Goal: Transaction & Acquisition: Book appointment/travel/reservation

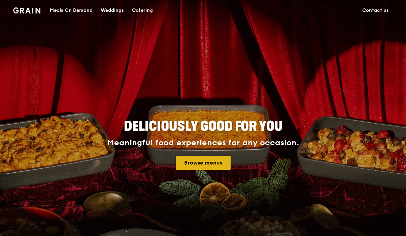
click at [201, 163] on link "Browse menus" at bounding box center [203, 163] width 55 height 14
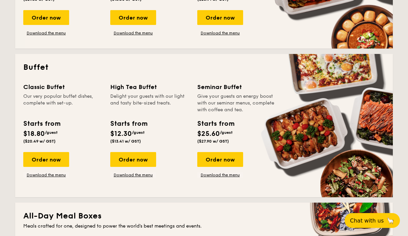
scroll to position [251, 0]
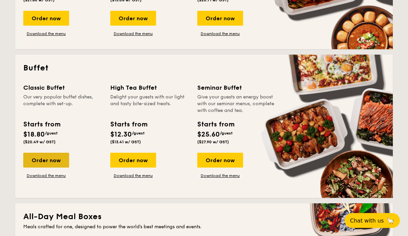
click at [39, 159] on div "Order now" at bounding box center [46, 160] width 46 height 15
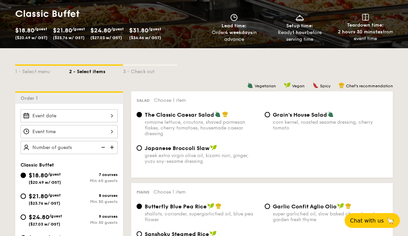
scroll to position [106, 0]
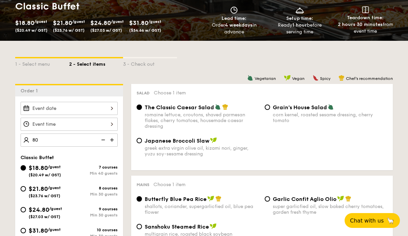
type input "80 guests"
click at [65, 107] on div at bounding box center [69, 108] width 97 height 13
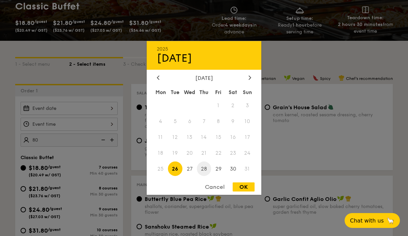
click at [202, 168] on span "28" at bounding box center [204, 168] width 14 height 14
click at [245, 186] on div "OK" at bounding box center [243, 186] width 22 height 9
type input "Aug 28, 2025"
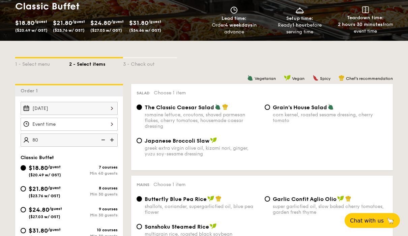
click at [83, 123] on div at bounding box center [69, 124] width 97 height 13
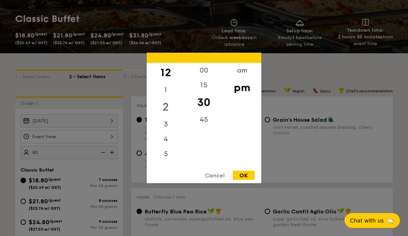
scroll to position [91, 0]
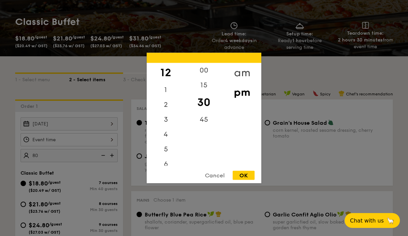
click at [241, 71] on div "am" at bounding box center [242, 73] width 38 height 20
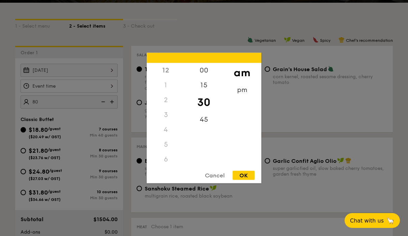
scroll to position [142, 0]
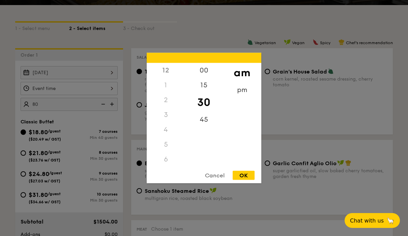
click at [245, 176] on div "OK" at bounding box center [243, 175] width 22 height 9
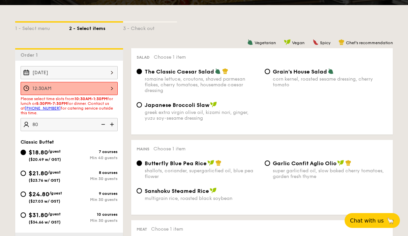
click at [83, 89] on div "12:30AM" at bounding box center [69, 88] width 97 height 13
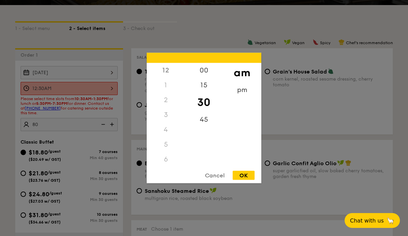
scroll to position [127, 0]
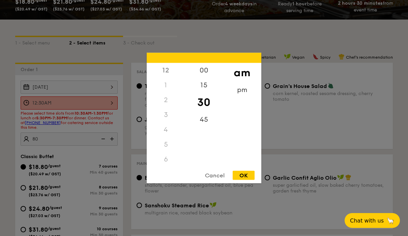
click at [164, 97] on div "2" at bounding box center [166, 100] width 38 height 15
click at [162, 75] on div "12" at bounding box center [166, 70] width 38 height 15
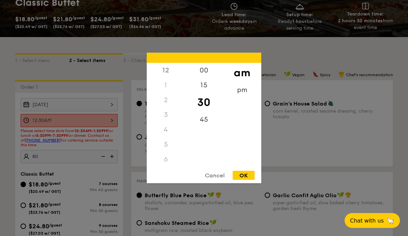
scroll to position [108, 0]
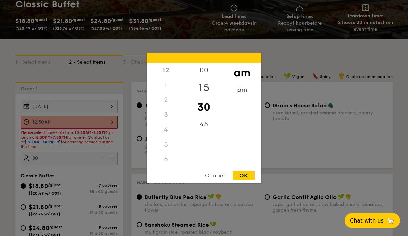
click at [206, 83] on div "15" at bounding box center [204, 88] width 38 height 20
click at [160, 129] on div "4" at bounding box center [166, 129] width 38 height 15
click at [166, 160] on div "11" at bounding box center [166, 161] width 38 height 20
click at [209, 121] on div "45" at bounding box center [204, 122] width 38 height 20
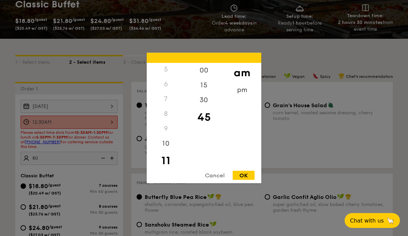
click at [244, 175] on div "OK" at bounding box center [243, 175] width 22 height 9
type input "11:45AM"
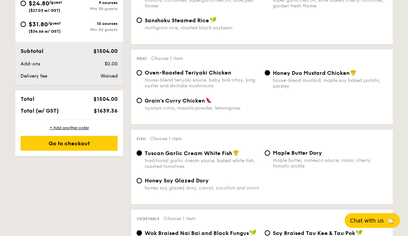
scroll to position [321, 0]
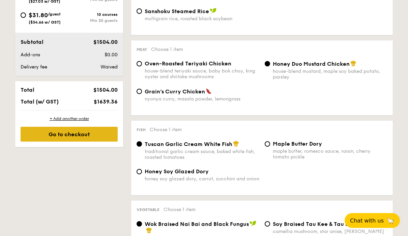
click at [78, 133] on div "Go to checkout" at bounding box center [69, 134] width 97 height 15
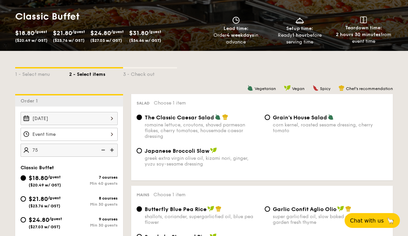
scroll to position [127, 0]
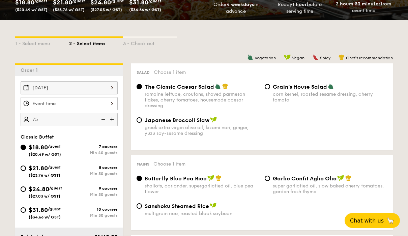
click at [56, 116] on input "75" at bounding box center [69, 119] width 97 height 13
click at [50, 120] on input "75" at bounding box center [69, 119] width 97 height 13
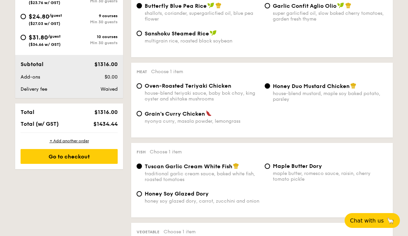
scroll to position [214, 0]
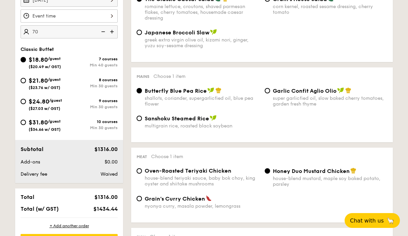
type input "70 guests"
click at [27, 84] on div "$21.80 /guest ($23.76 w/ GST)" at bounding box center [45, 83] width 48 height 14
click at [26, 83] on input "$21.80 /guest ($23.76 w/ GST) 8 courses Min 30 guests" at bounding box center [23, 80] width 5 height 5
radio input "true"
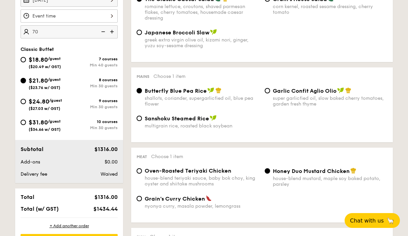
radio input "true"
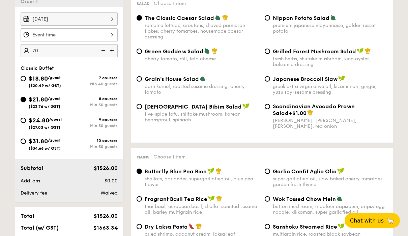
scroll to position [196, 0]
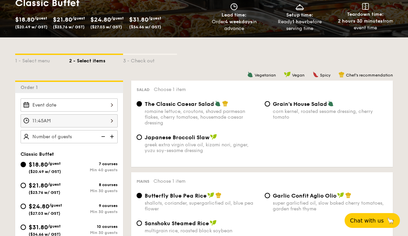
scroll to position [117, 0]
